Goal: Navigation & Orientation: Find specific page/section

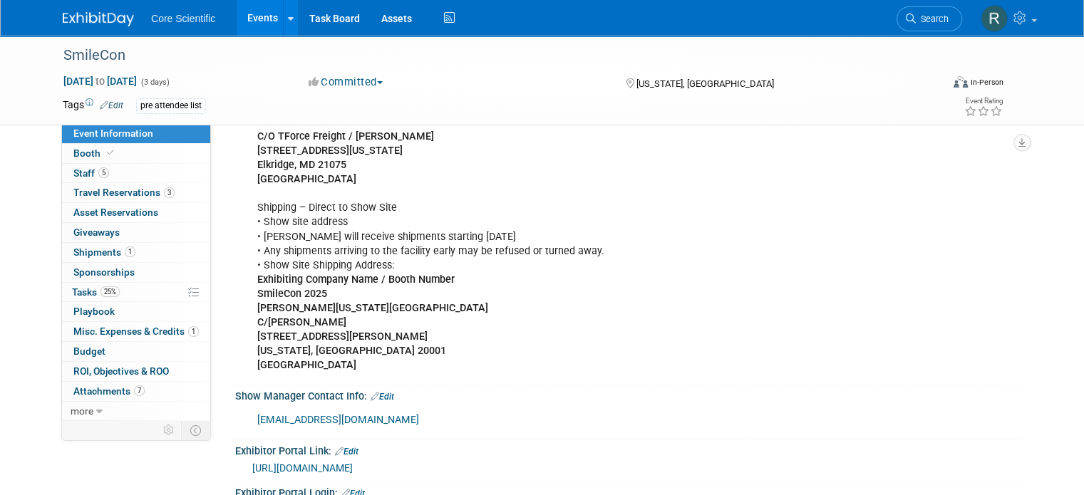
click at [63, 16] on img at bounding box center [98, 19] width 71 height 14
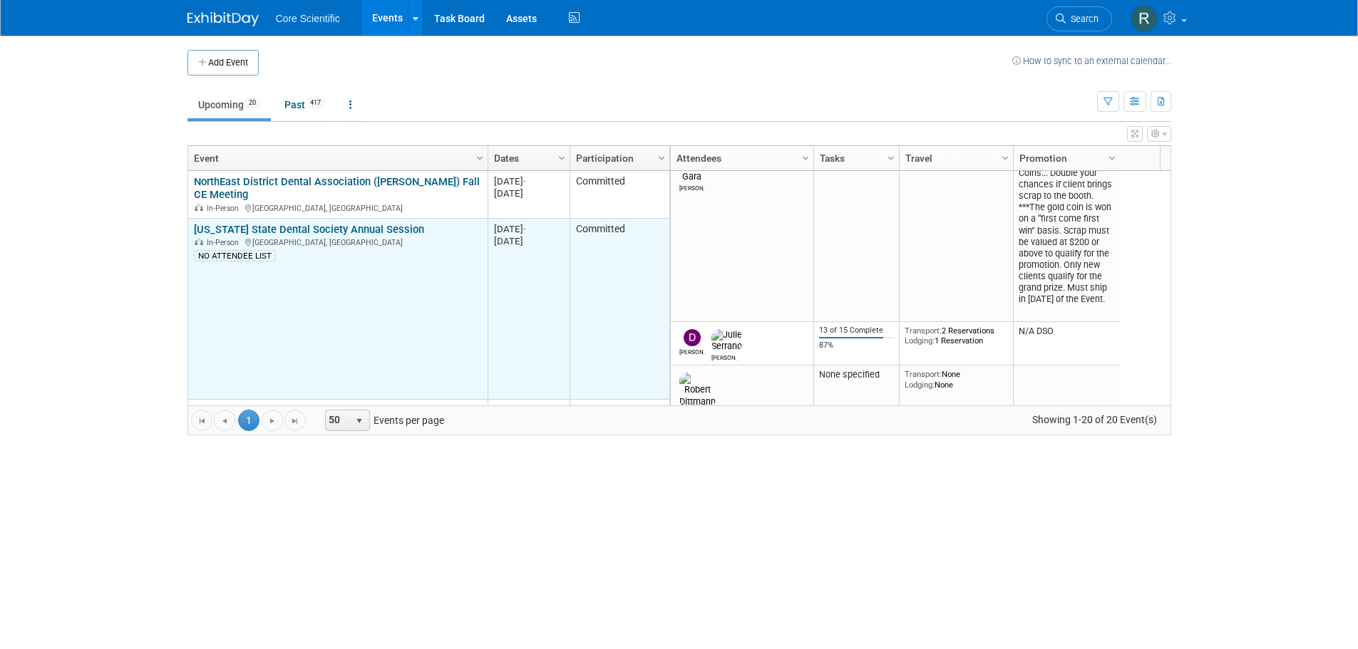
scroll to position [86, 0]
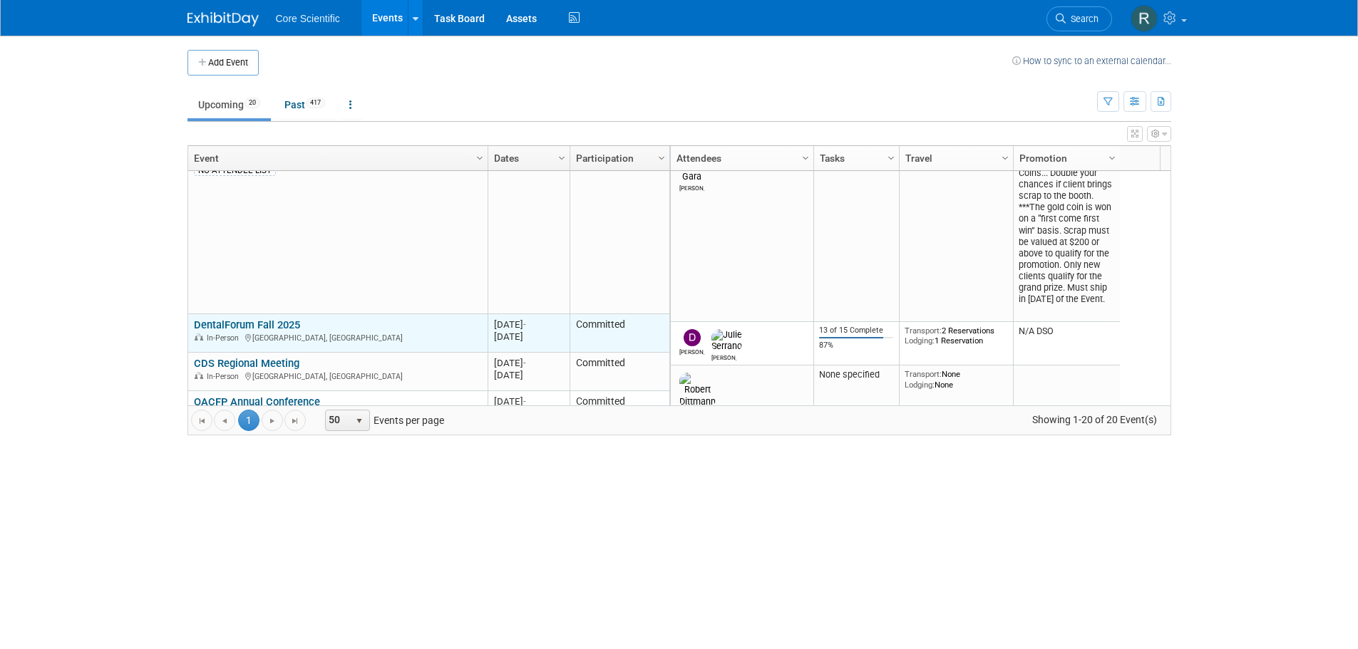
click at [292, 319] on link "DentalForum Fall 2025" at bounding box center [247, 325] width 106 height 13
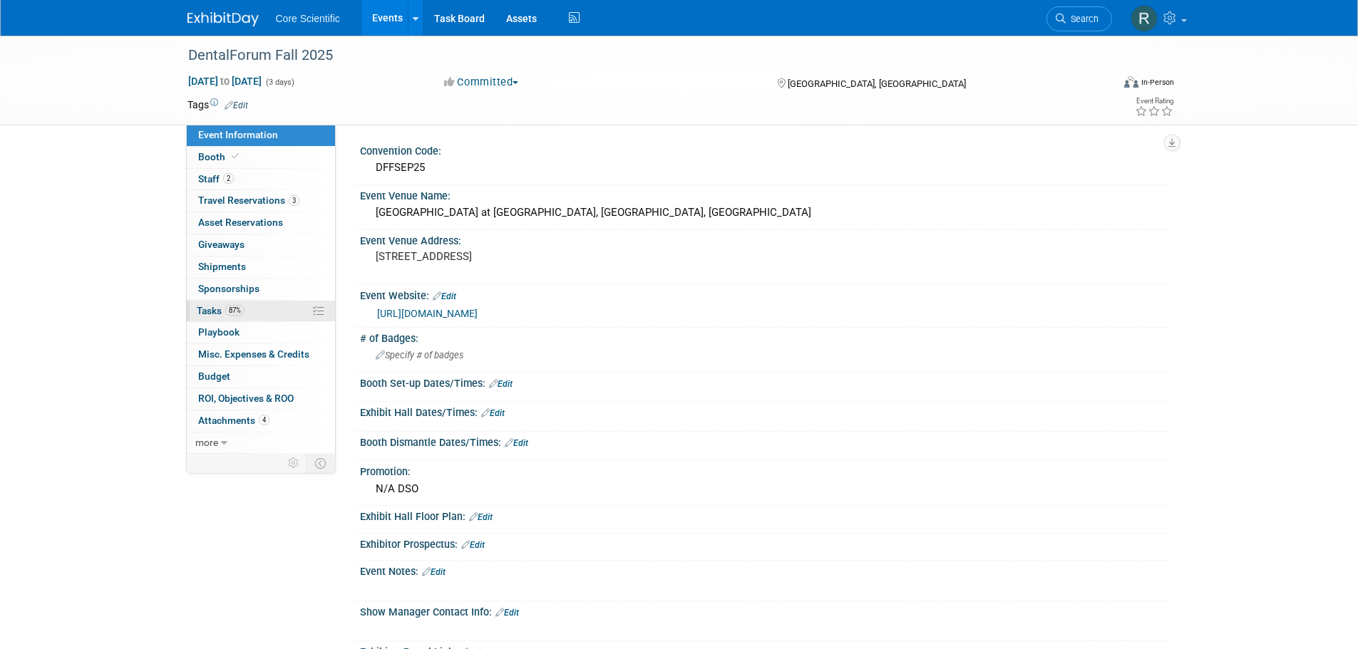
click at [234, 314] on span "87%" at bounding box center [234, 310] width 19 height 11
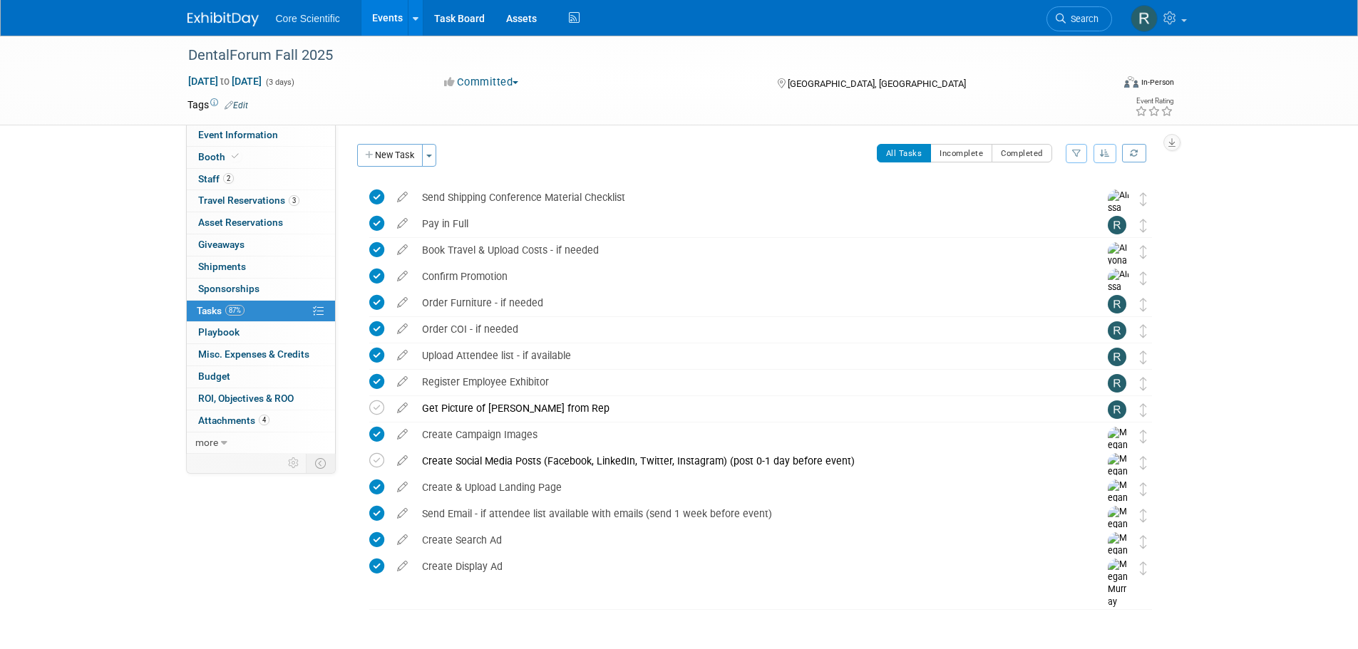
click at [240, 18] on img at bounding box center [222, 19] width 71 height 14
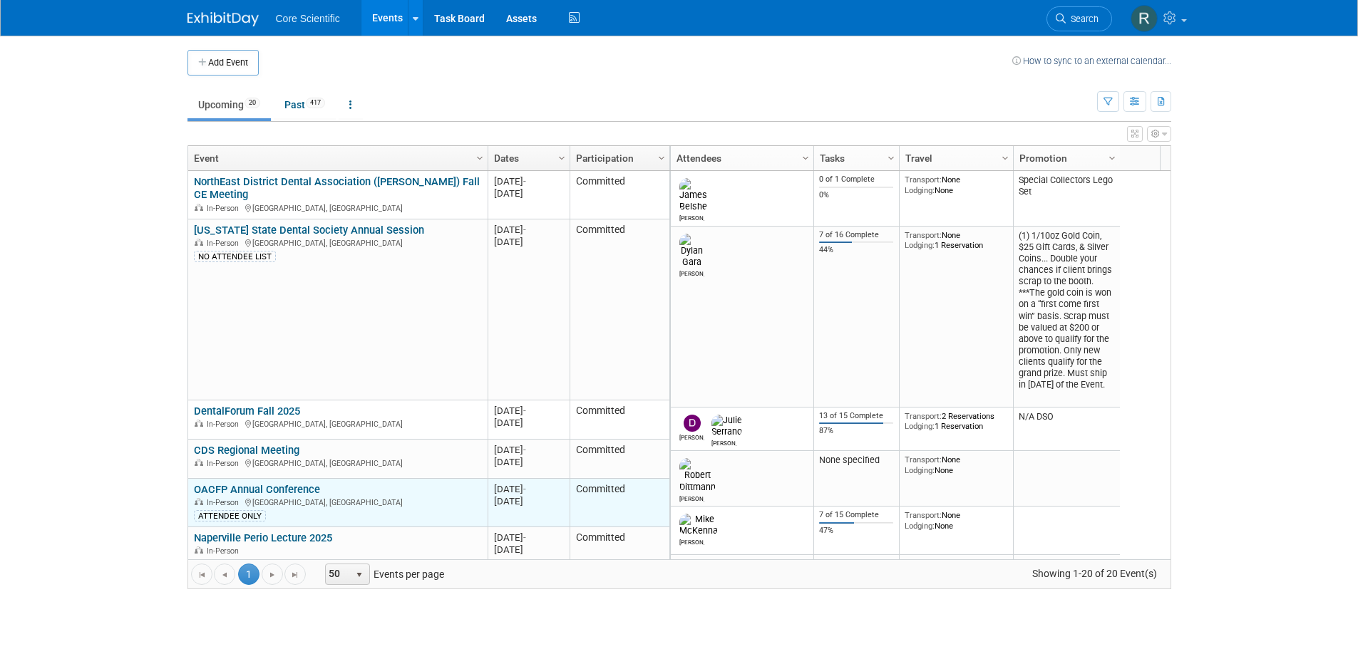
click at [299, 490] on link "OACFP Annual Conference" at bounding box center [257, 489] width 126 height 13
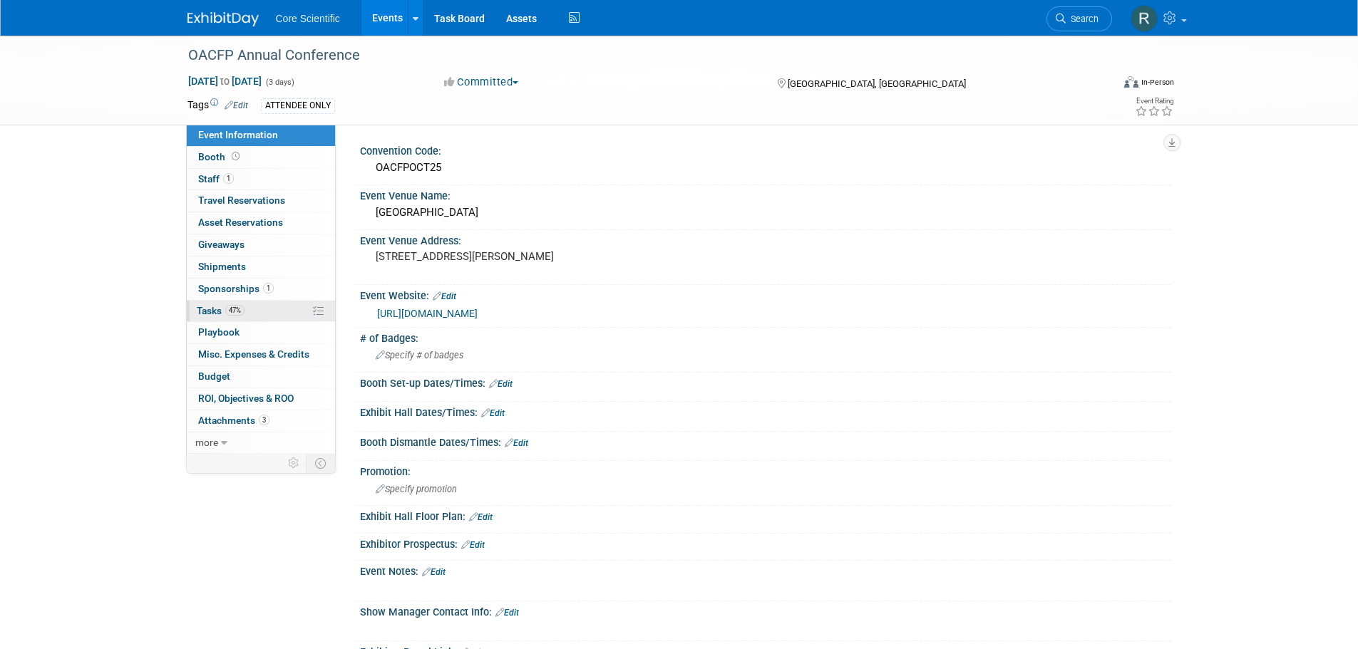
click at [265, 312] on link "47% Tasks 47%" at bounding box center [261, 311] width 148 height 21
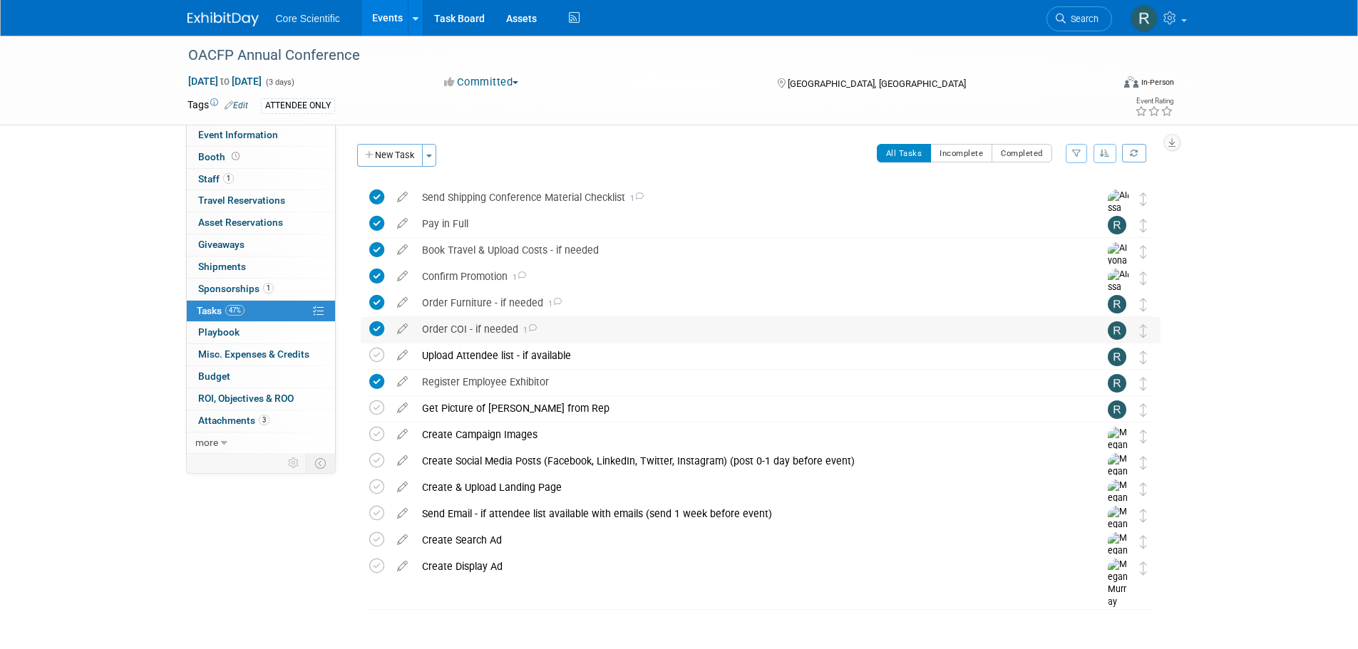
click at [528, 327] on icon at bounding box center [532, 328] width 9 height 8
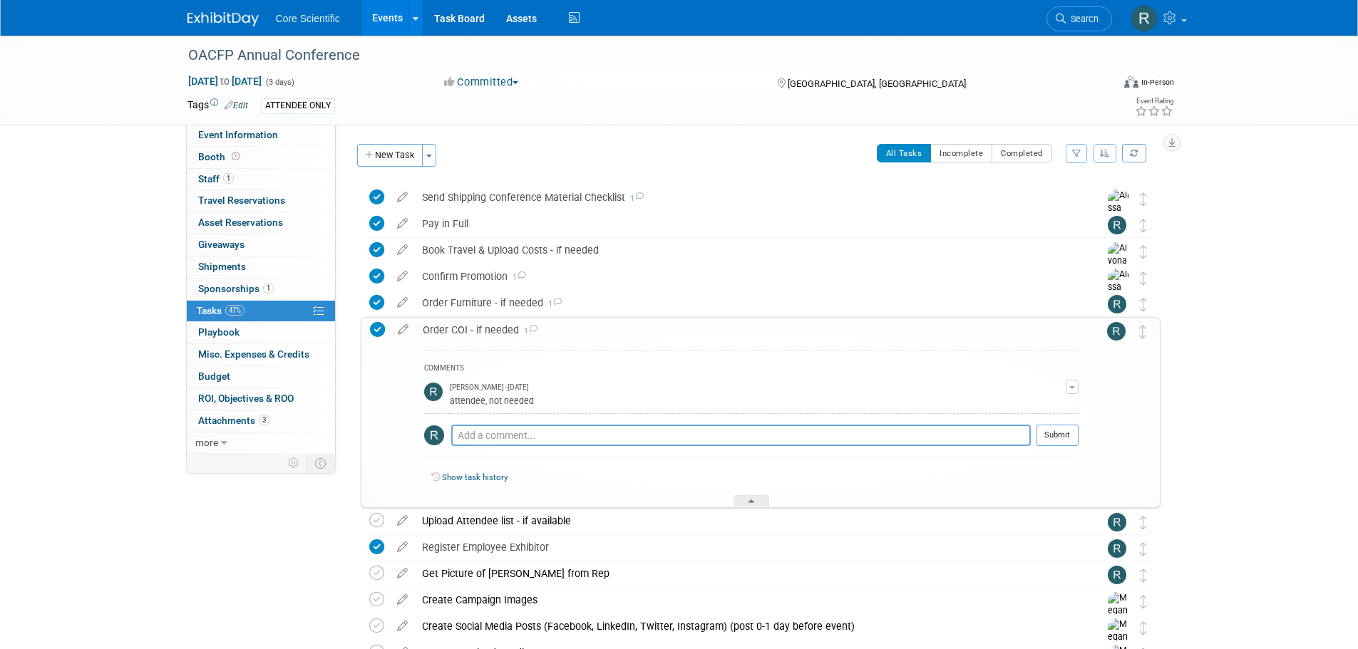
click at [528, 327] on icon at bounding box center [532, 329] width 9 height 8
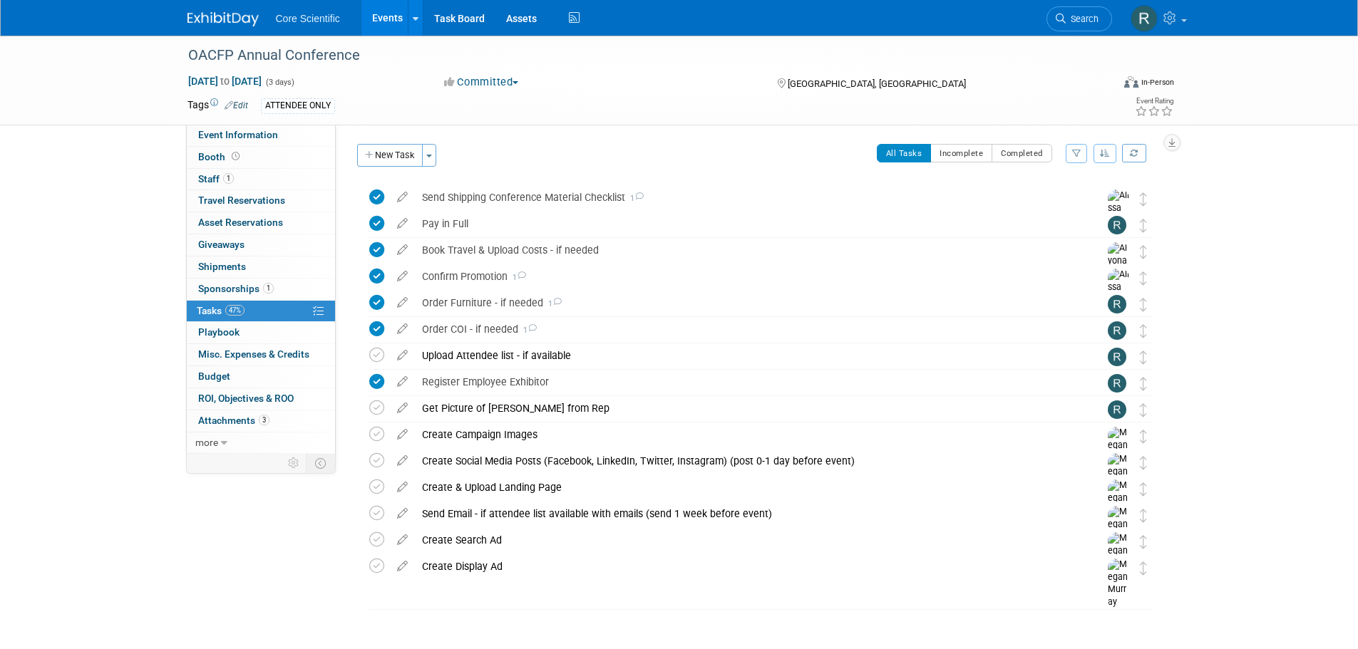
click at [230, 12] on img at bounding box center [222, 19] width 71 height 14
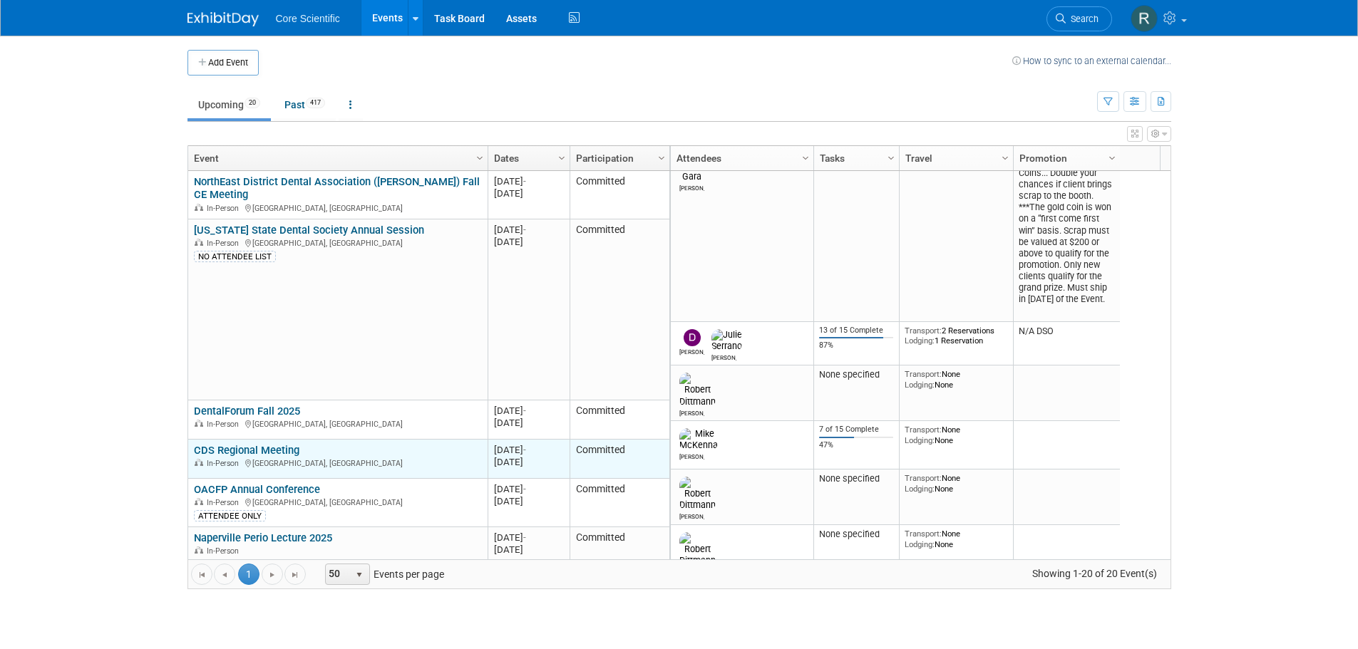
scroll to position [86, 0]
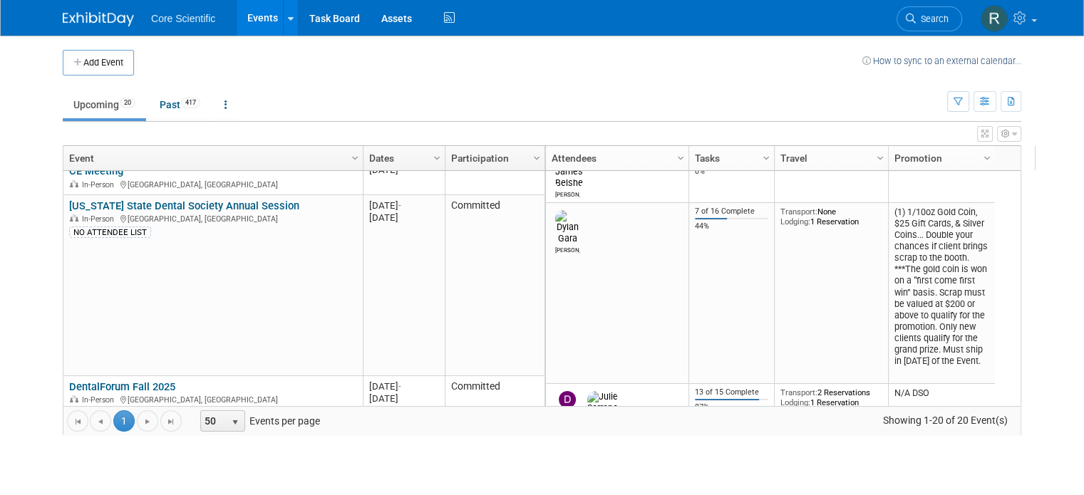
scroll to position [23, 0]
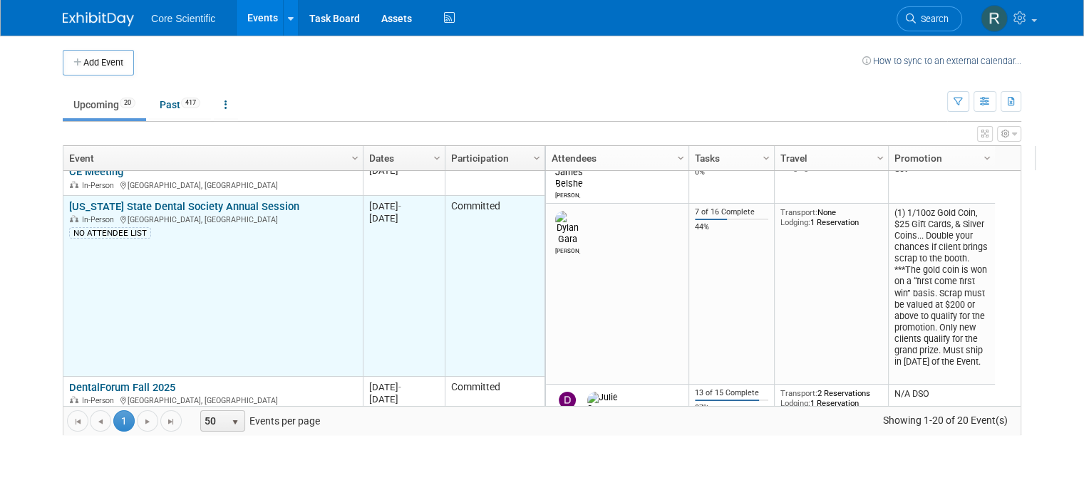
click at [158, 209] on link "[US_STATE] State Dental Society Annual Session" at bounding box center [184, 206] width 230 height 13
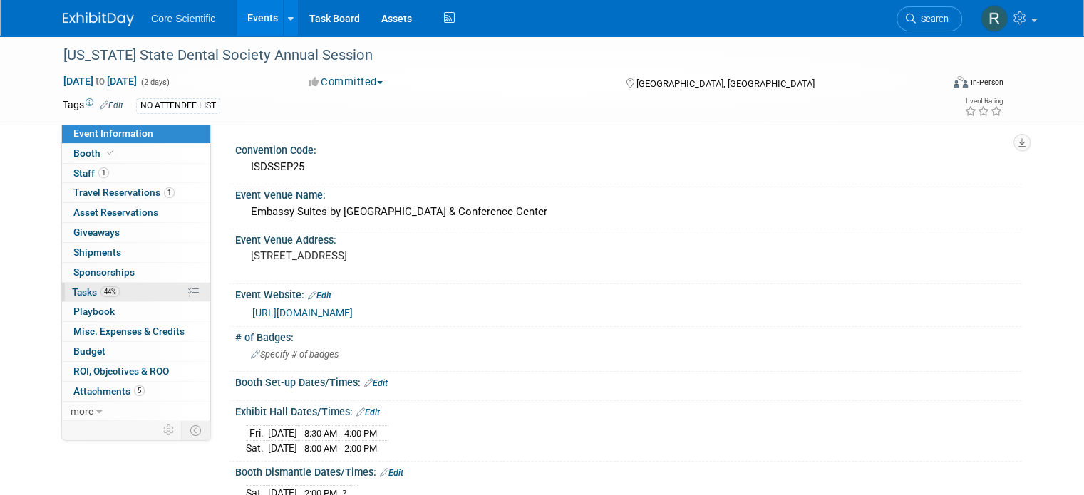
click at [141, 294] on link "44% Tasks 44%" at bounding box center [136, 292] width 148 height 19
